Goal: Find specific page/section: Find specific page/section

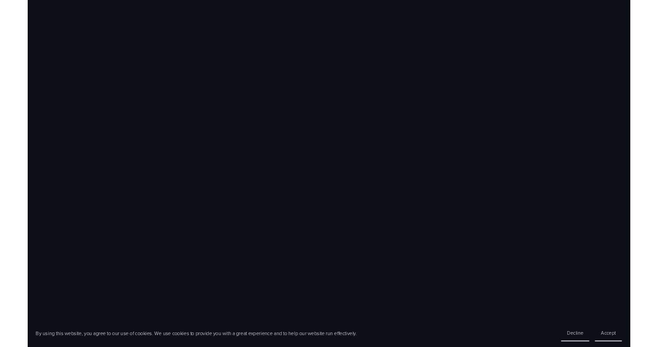
scroll to position [426, 0]
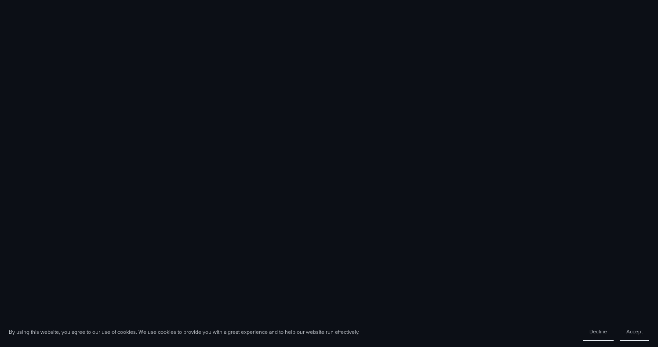
scroll to position [426, 0]
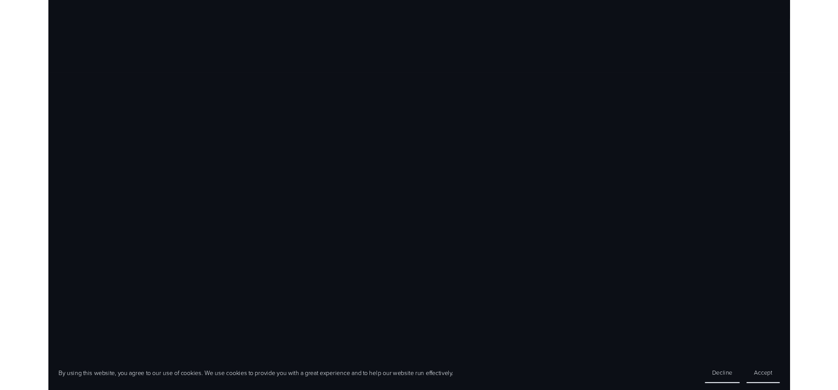
scroll to position [349, 0]
